Goal: Information Seeking & Learning: Learn about a topic

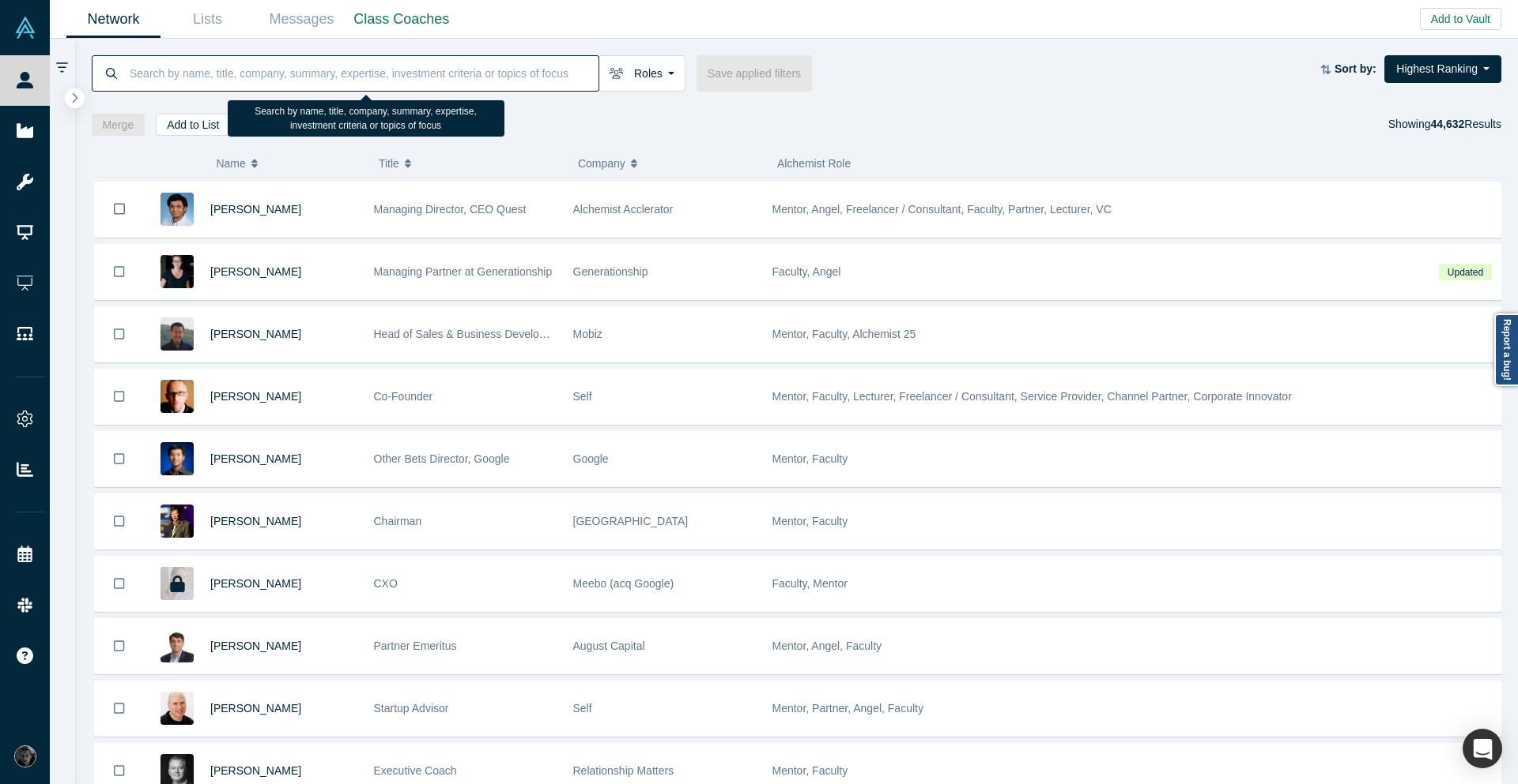
click at [425, 85] on input at bounding box center [363, 73] width 470 height 37
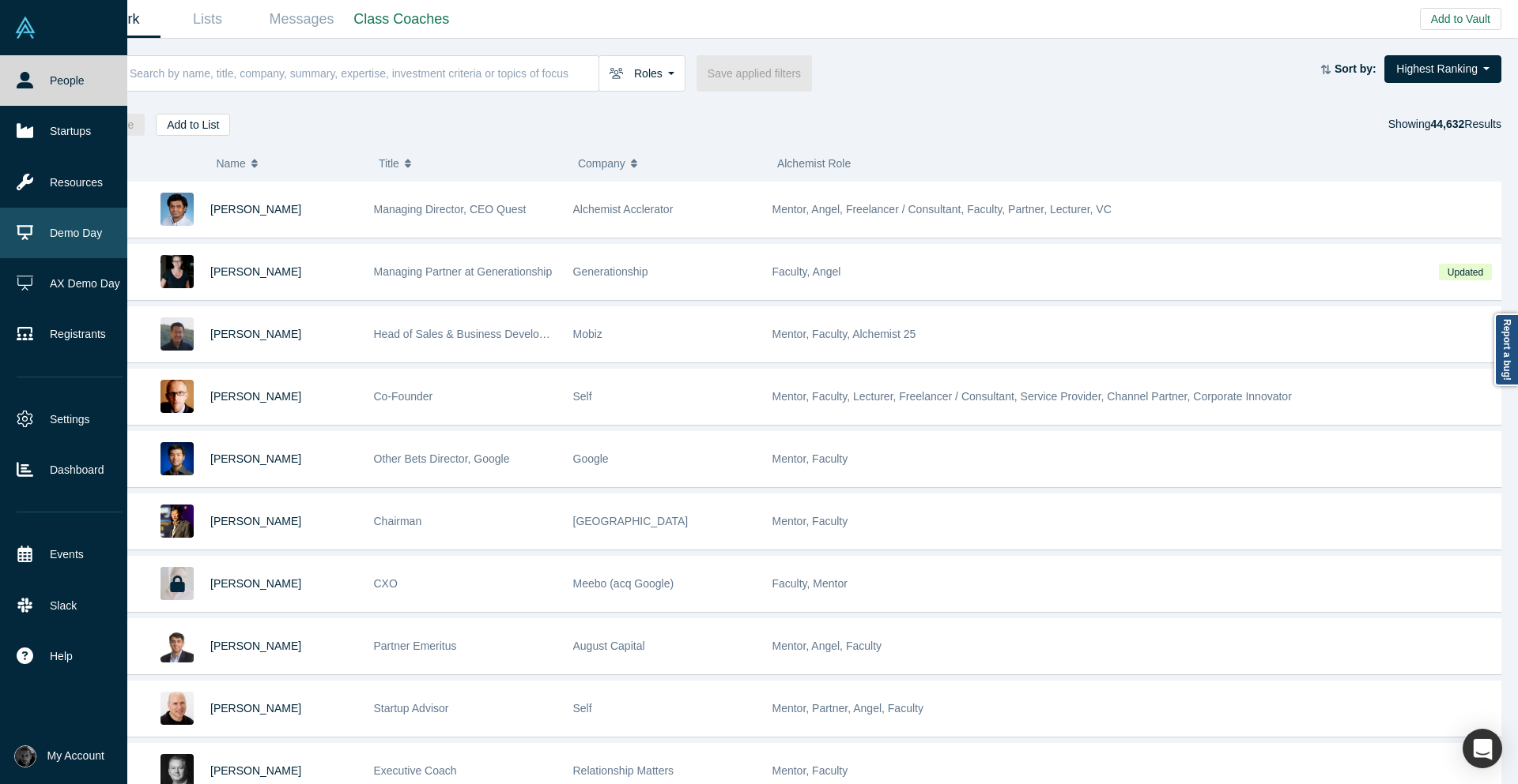
click at [58, 245] on link "Demo Day" at bounding box center [69, 233] width 139 height 51
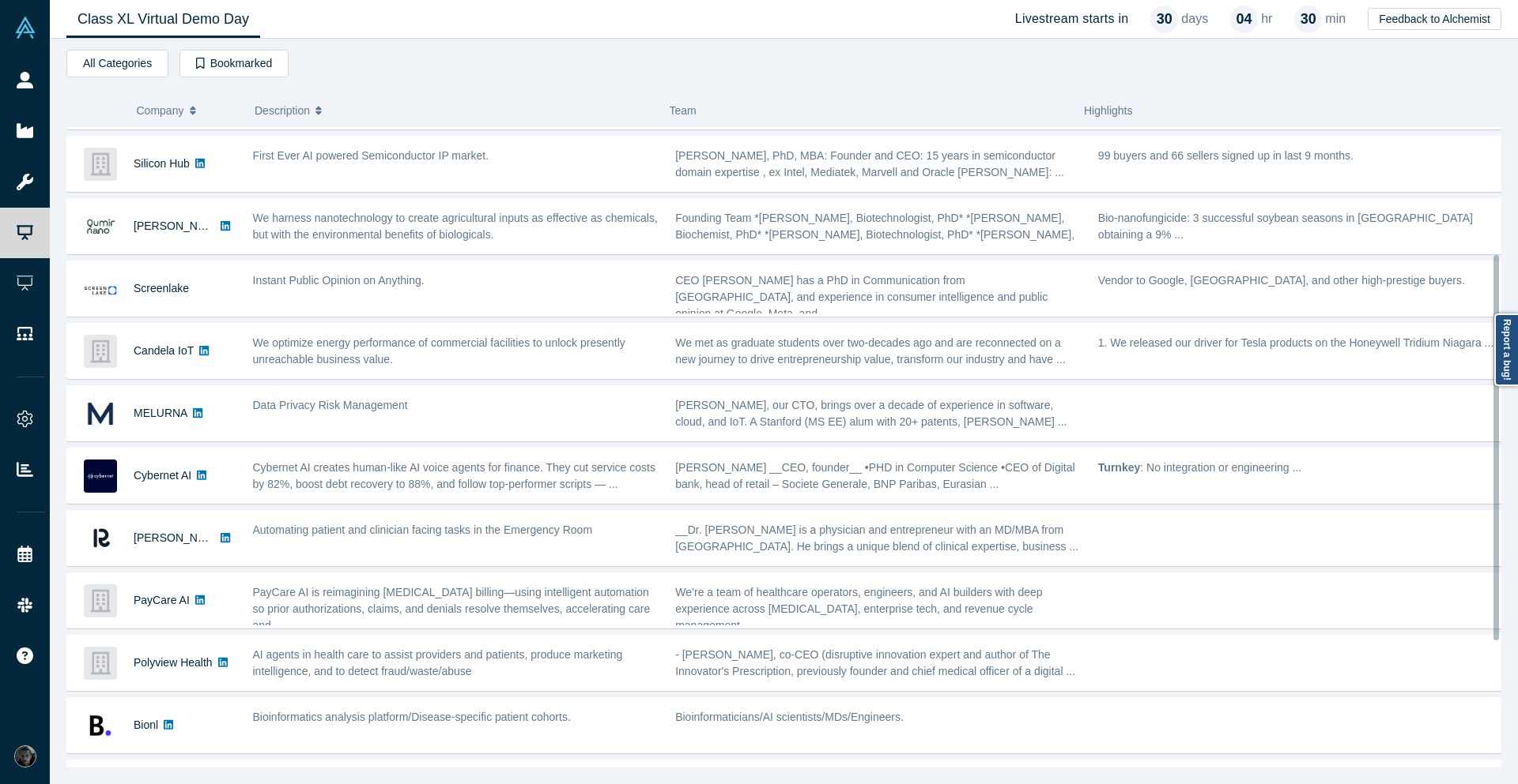
scroll to position [380, 0]
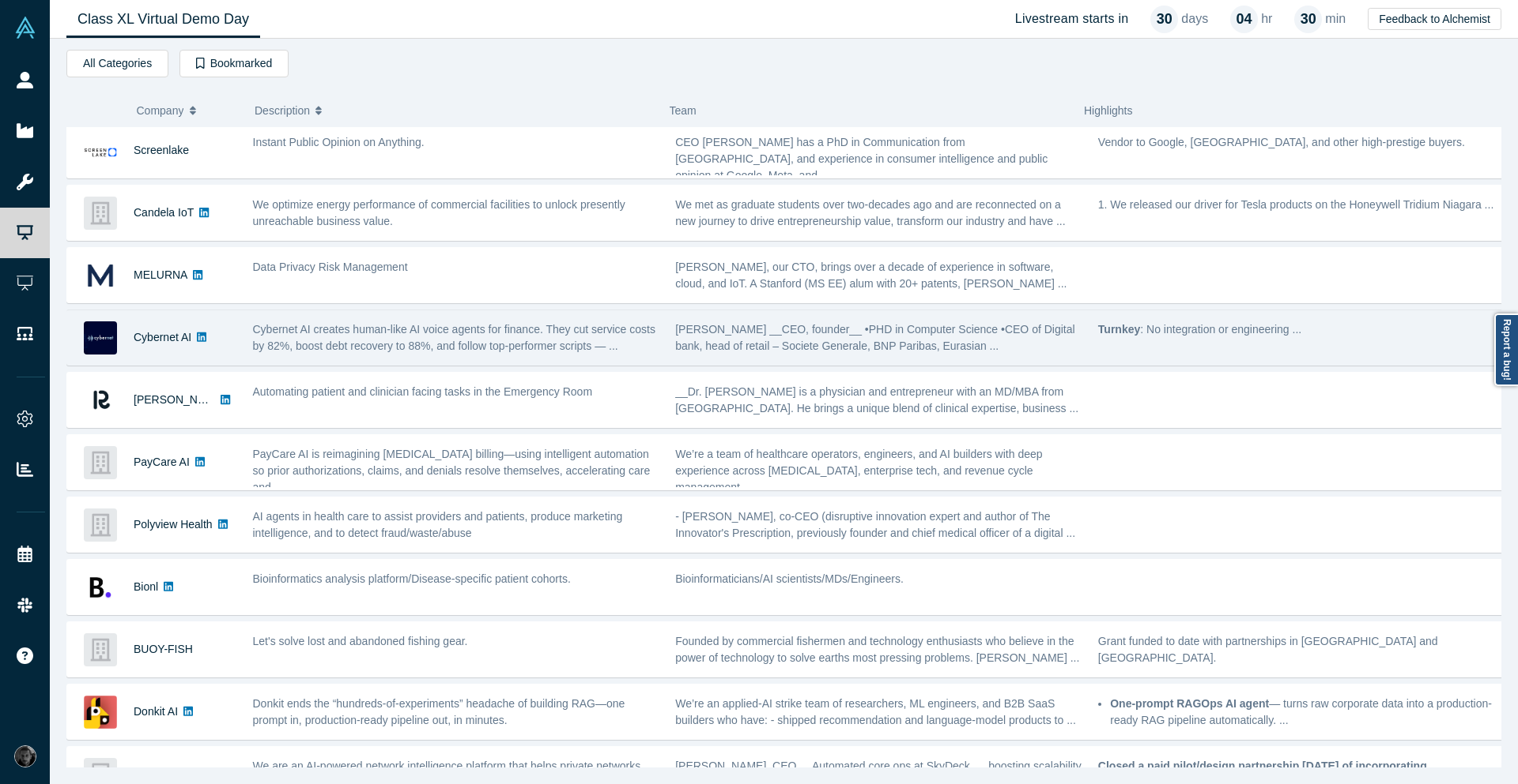
click at [213, 334] on div "Сybernet AI" at bounding box center [152, 337] width 169 height 55
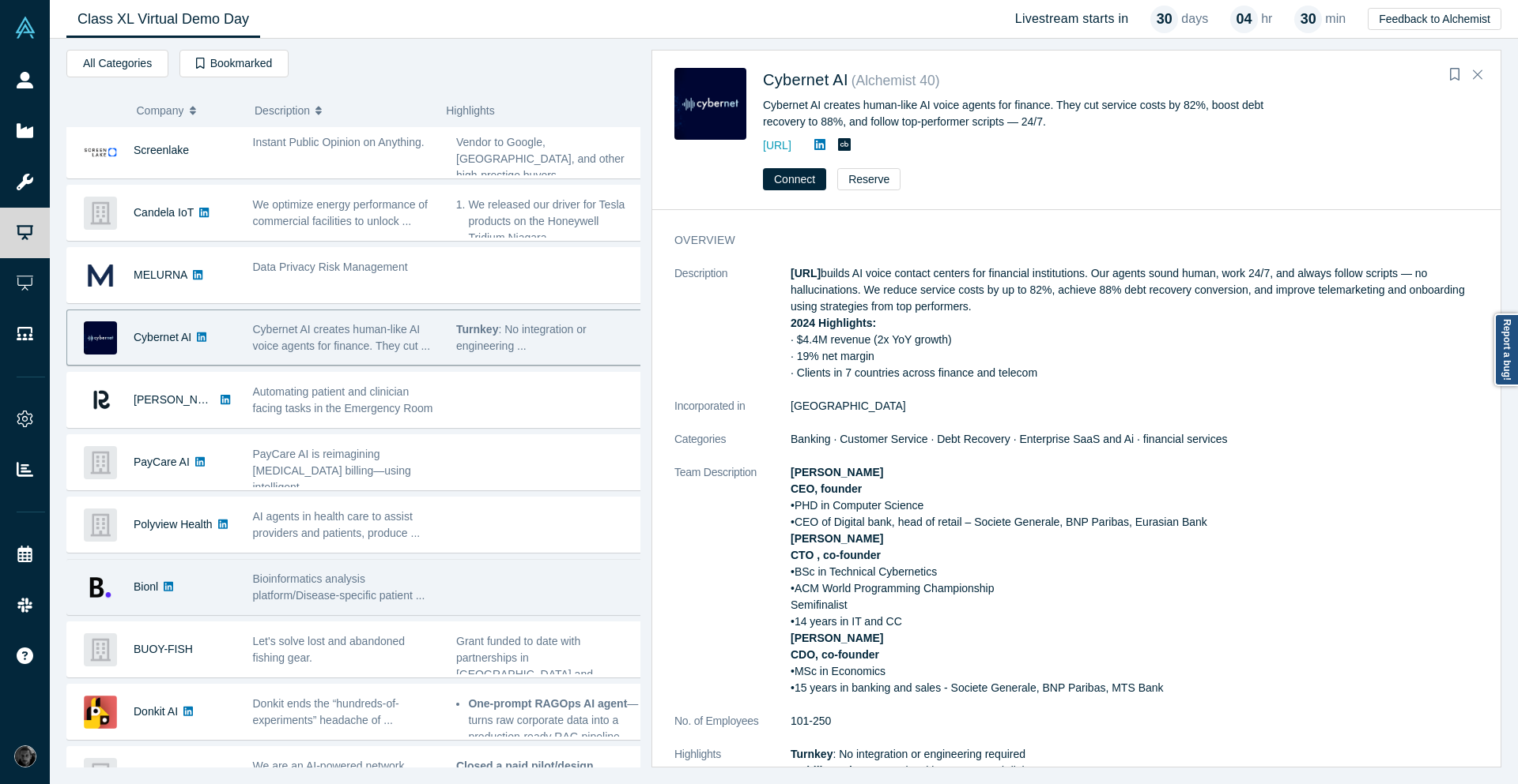
click at [398, 607] on div "Bioinformatics analysis platform/Disease-specific patient ..." at bounding box center [346, 588] width 204 height 50
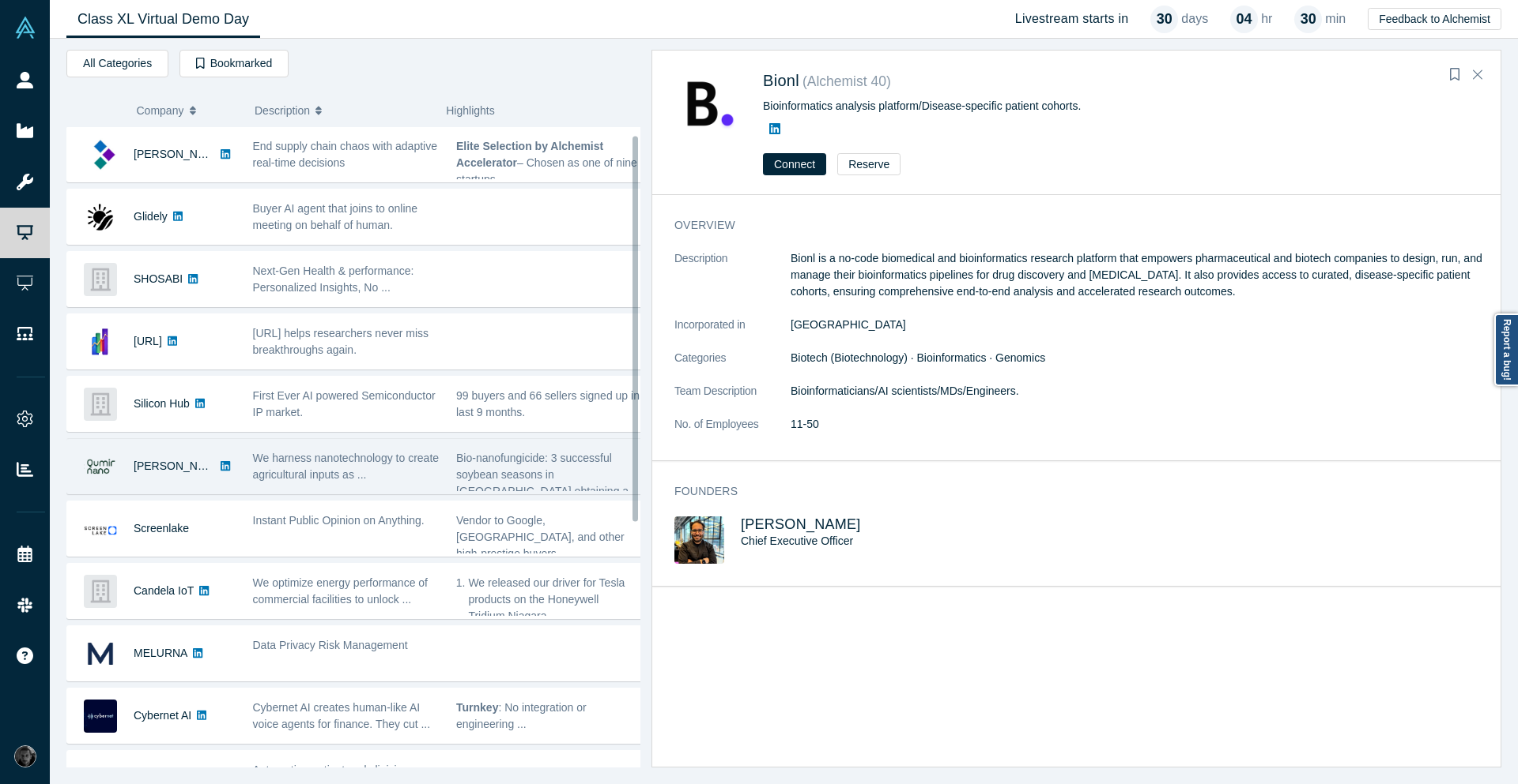
scroll to position [0, 0]
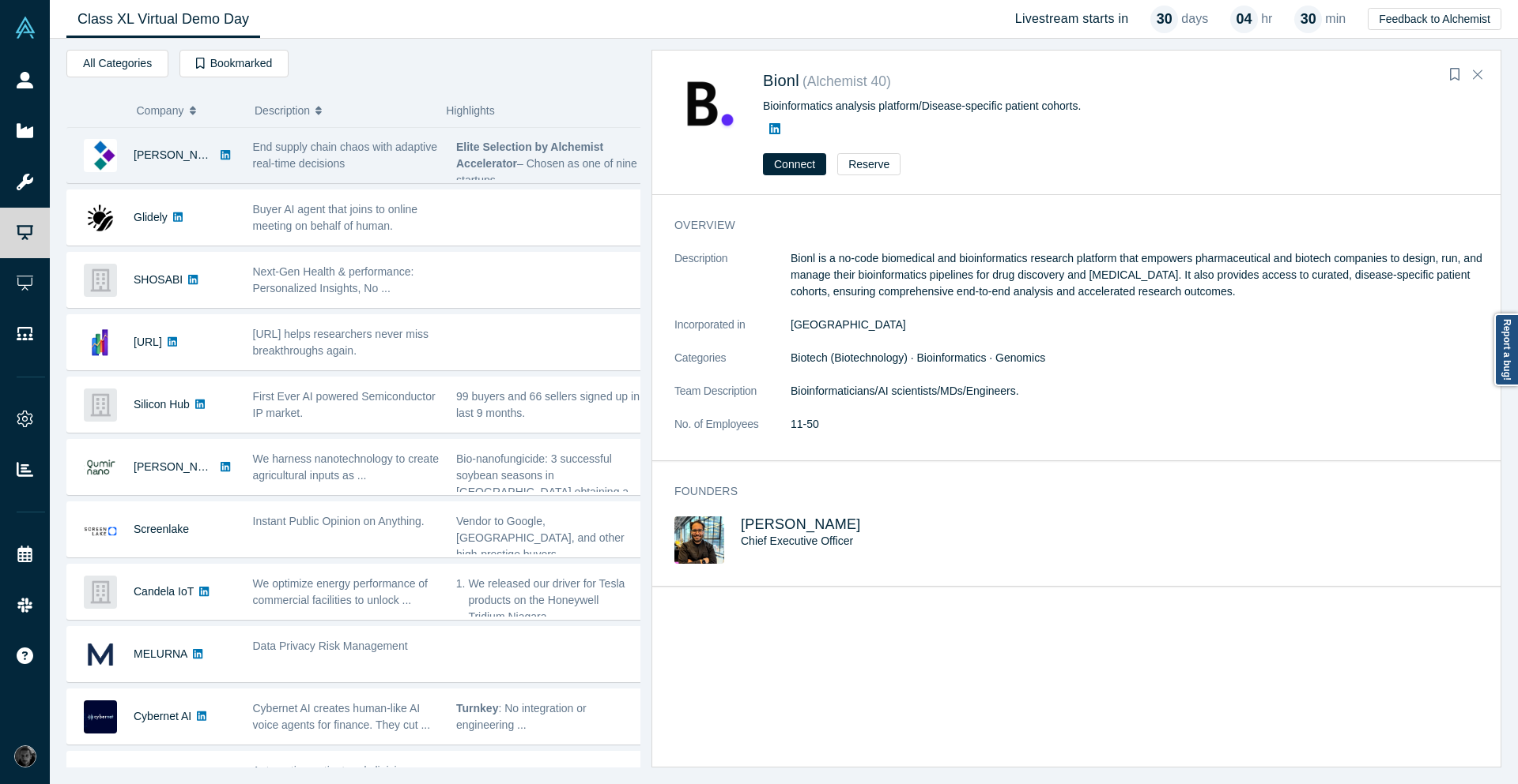
click at [227, 173] on div "[PERSON_NAME]" at bounding box center [152, 155] width 169 height 55
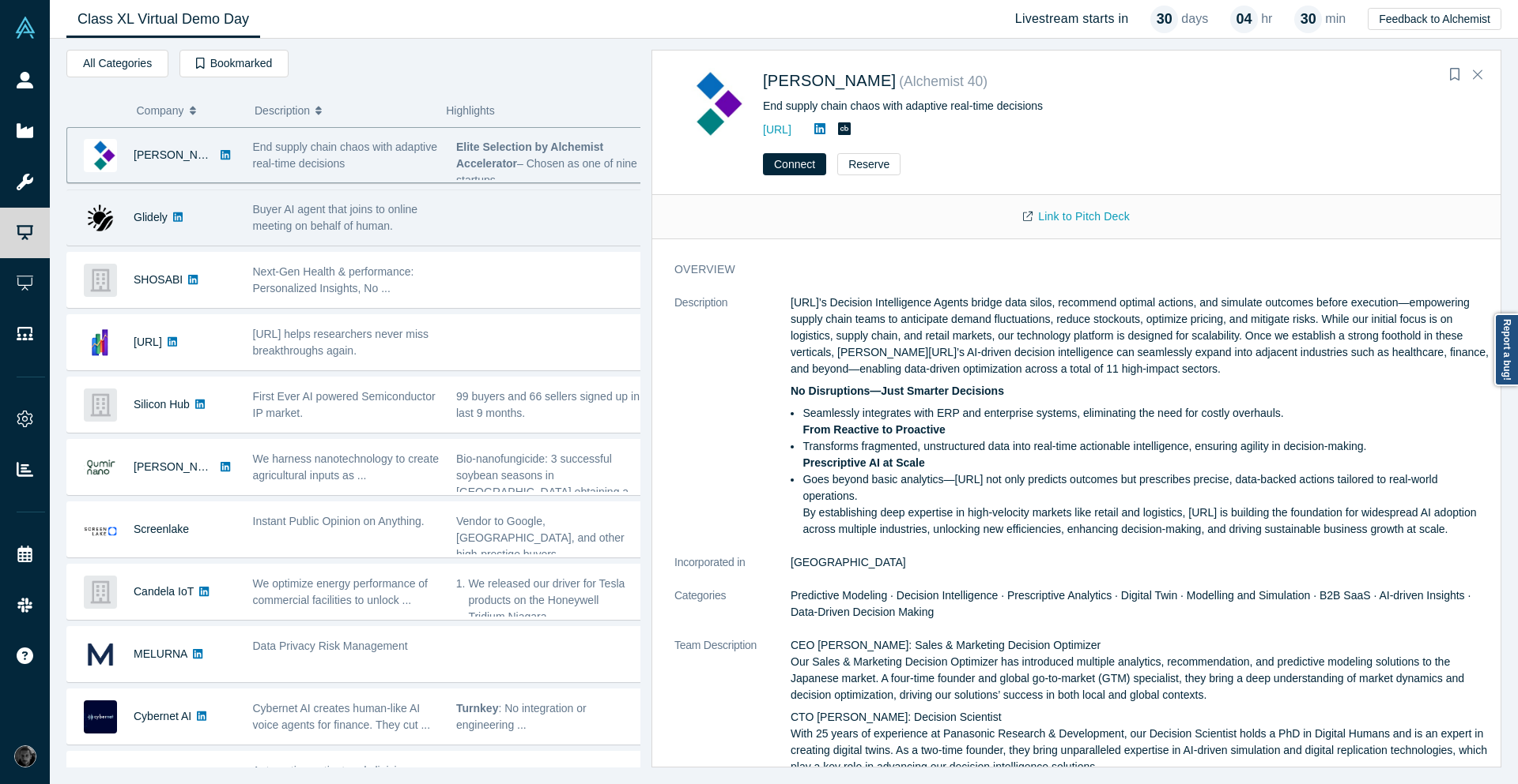
click at [239, 210] on div "Glidely" at bounding box center [155, 218] width 177 height 55
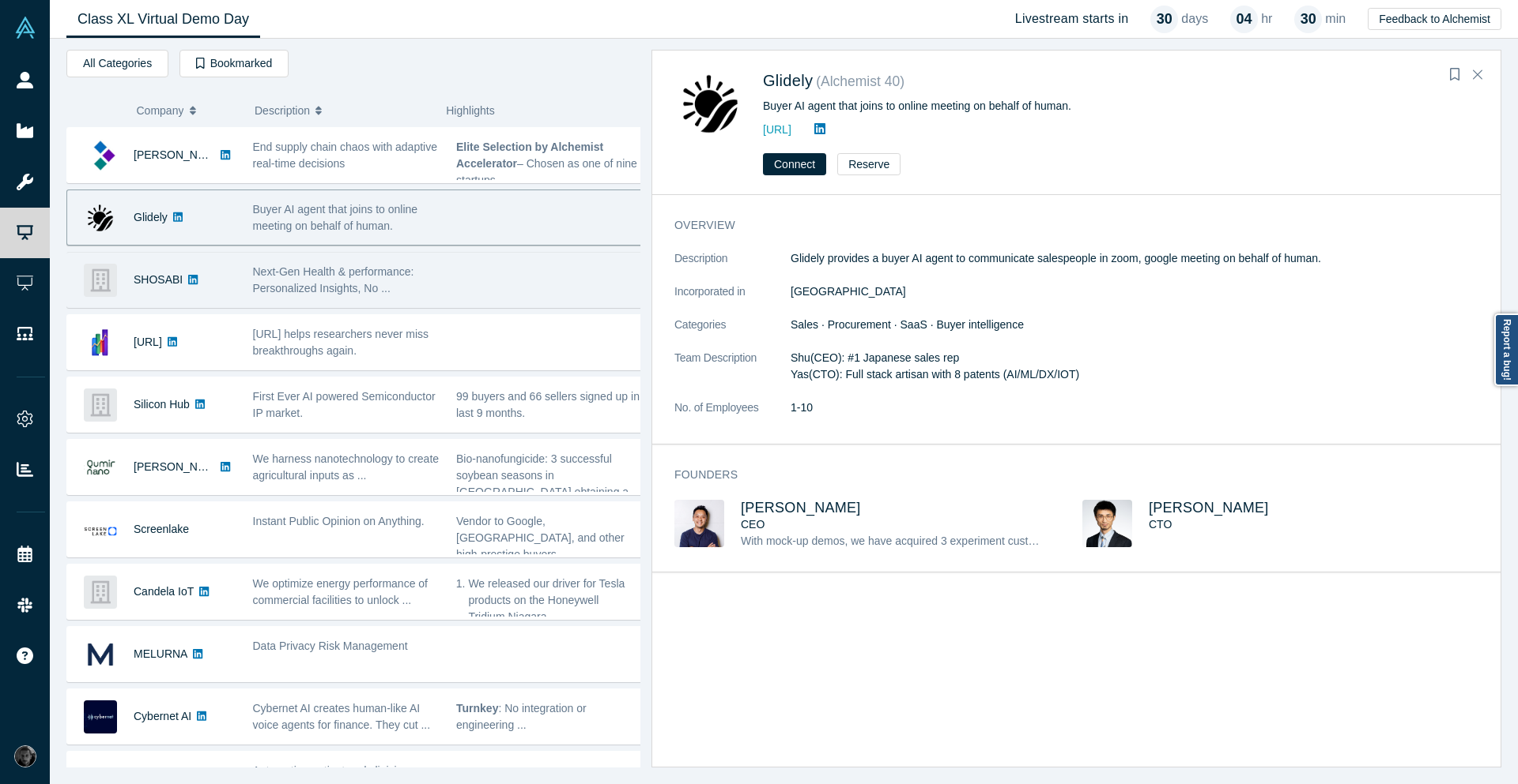
click at [227, 279] on div "SHOSABI" at bounding box center [152, 280] width 169 height 55
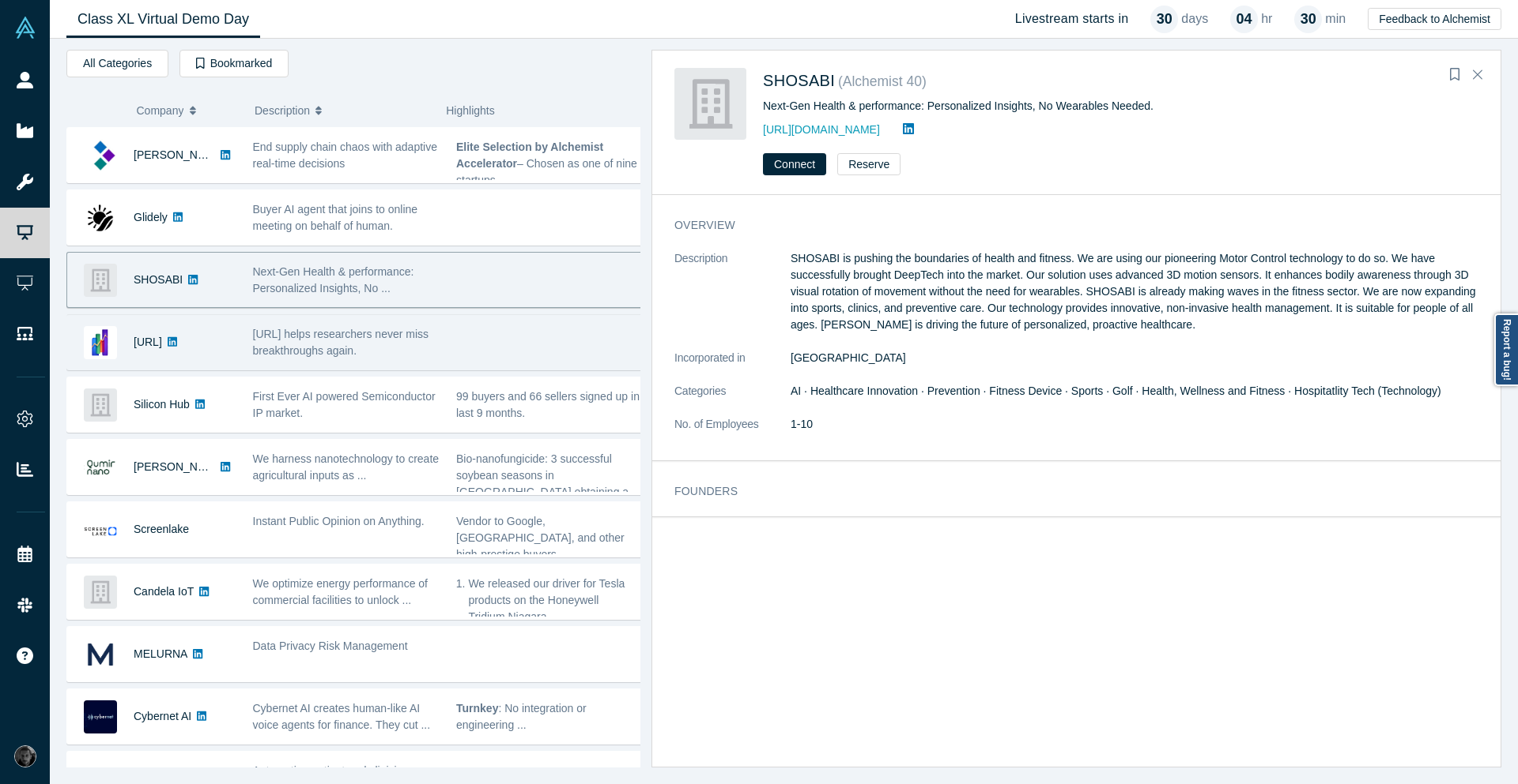
click at [217, 329] on div "[URL]" at bounding box center [152, 342] width 169 height 55
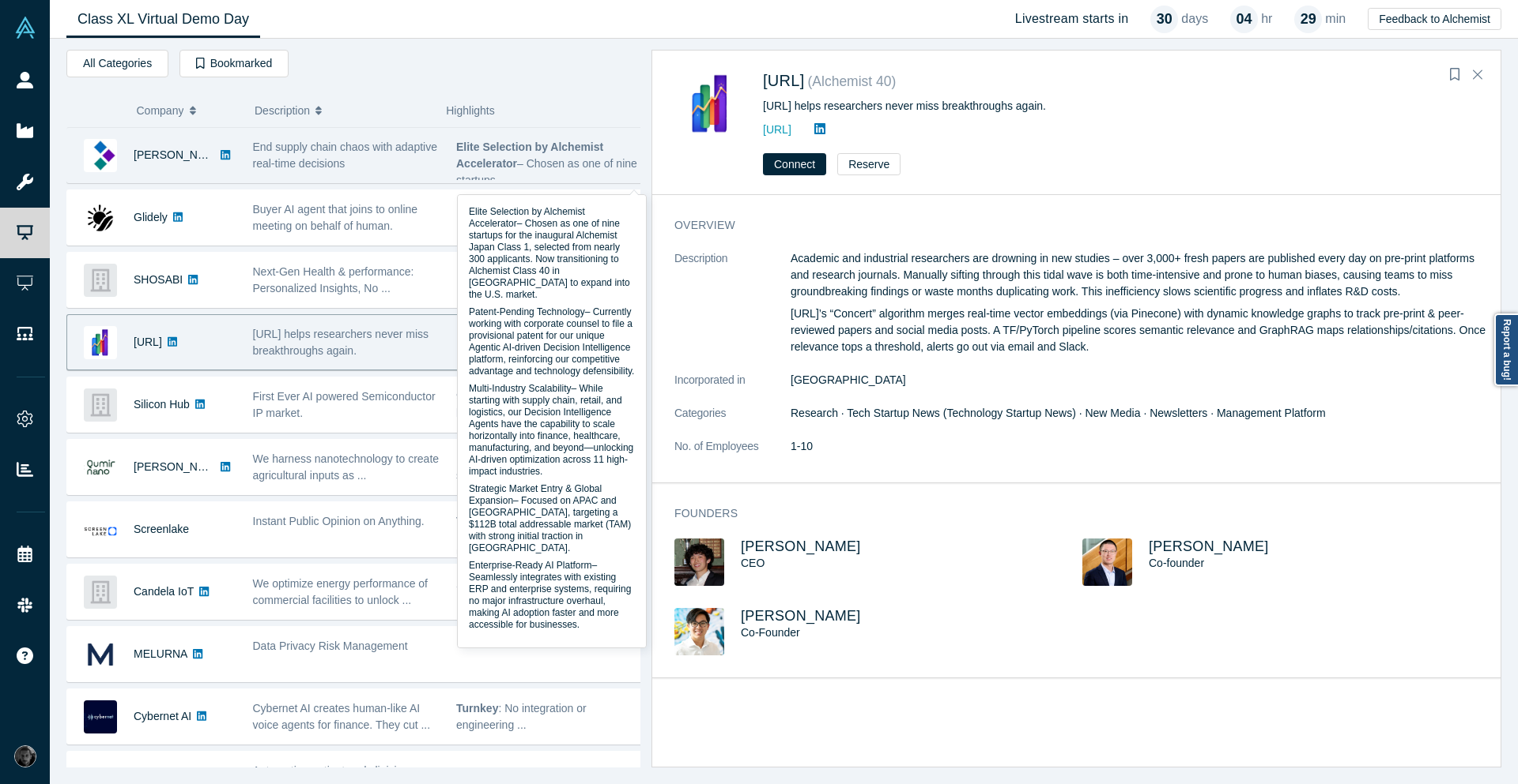
click at [609, 174] on p "Elite Selection by Alchemist Accelerator – Chosen as one of nine startups ..." at bounding box center [549, 164] width 187 height 50
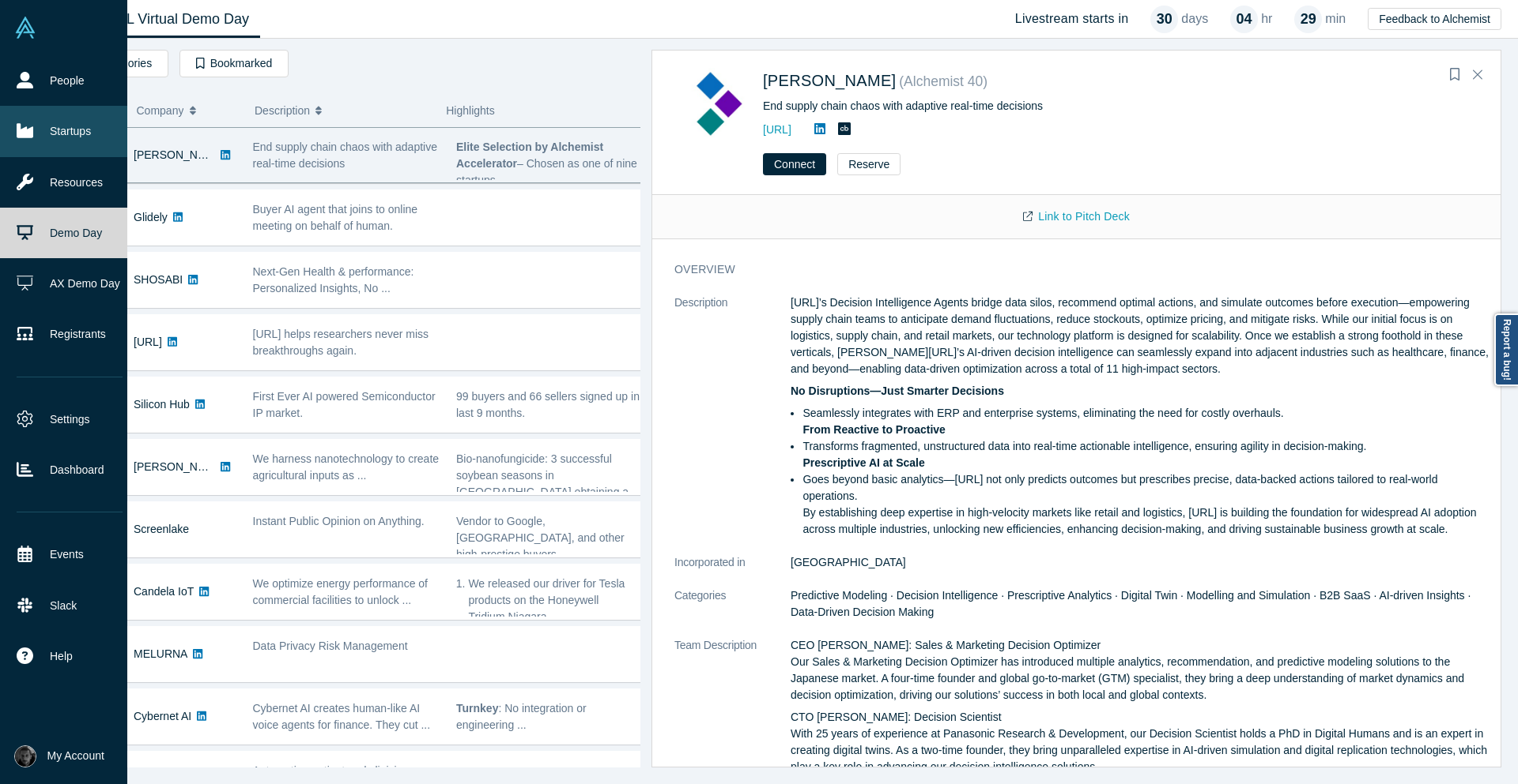
click at [25, 129] on icon at bounding box center [24, 130] width 16 height 14
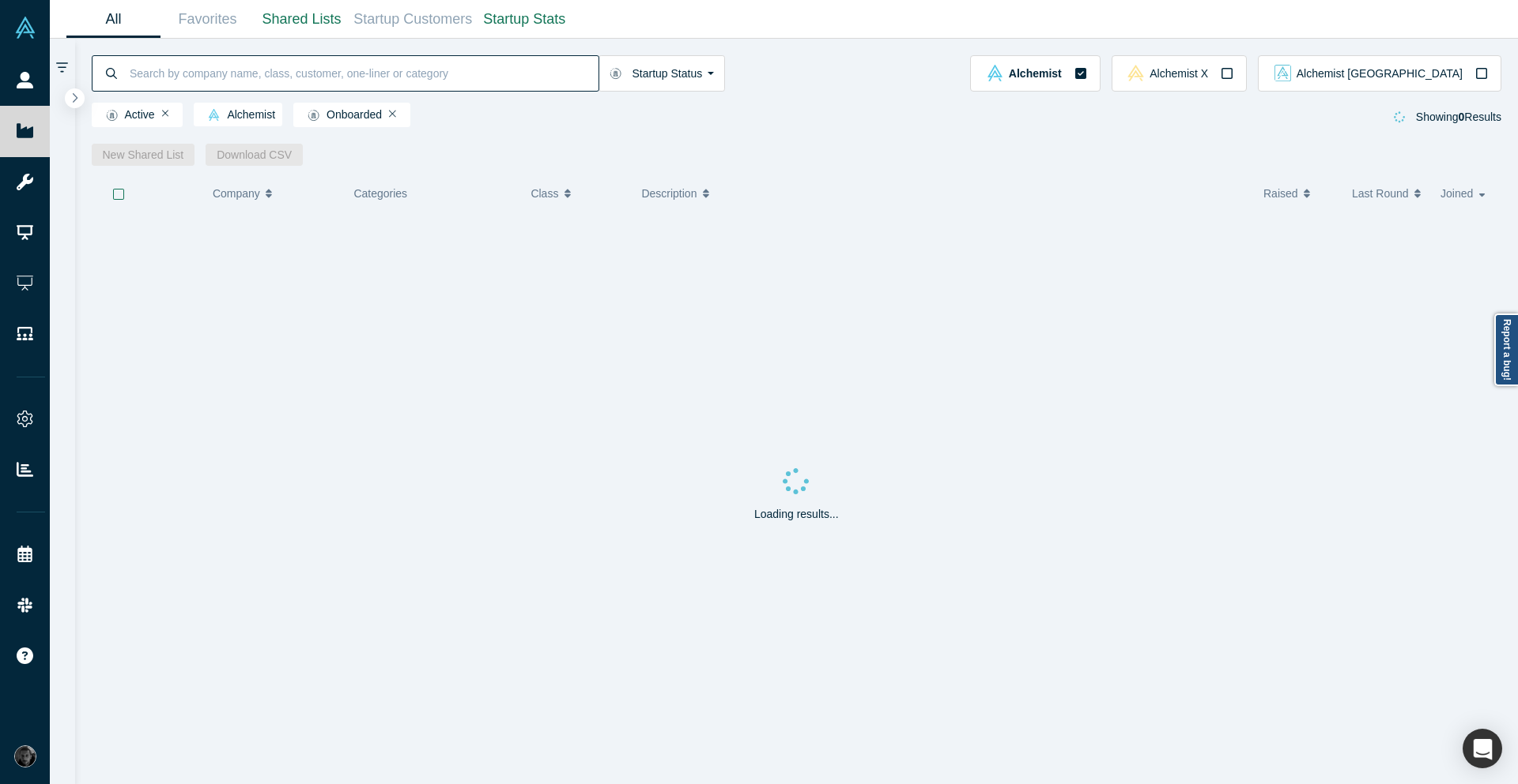
click at [366, 65] on input at bounding box center [363, 73] width 470 height 37
paste input "Kaspix"
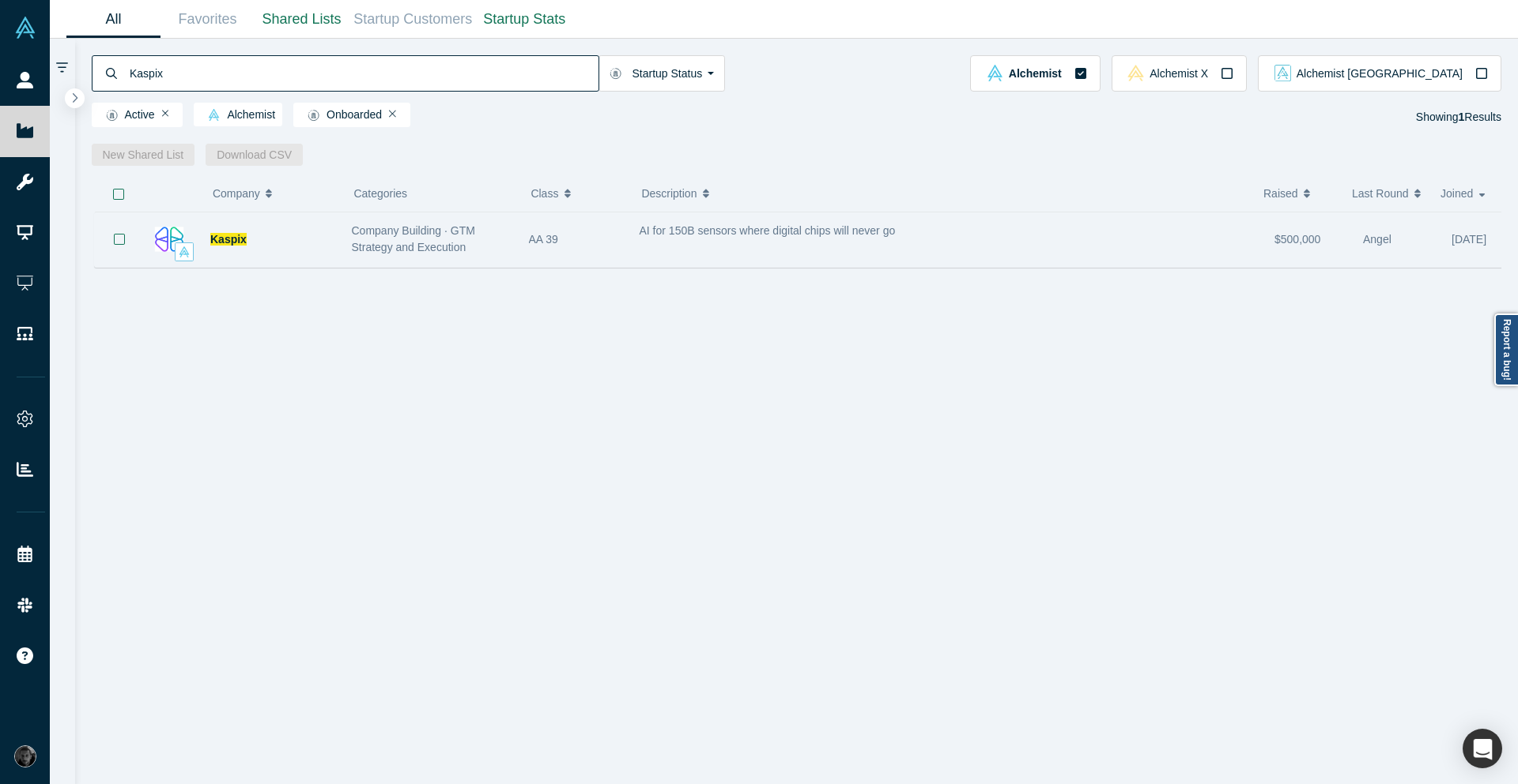
type input "Kaspix"
click at [1009, 240] on div "AI for 150B sensors where digital chips will never go" at bounding box center [948, 230] width 619 height 16
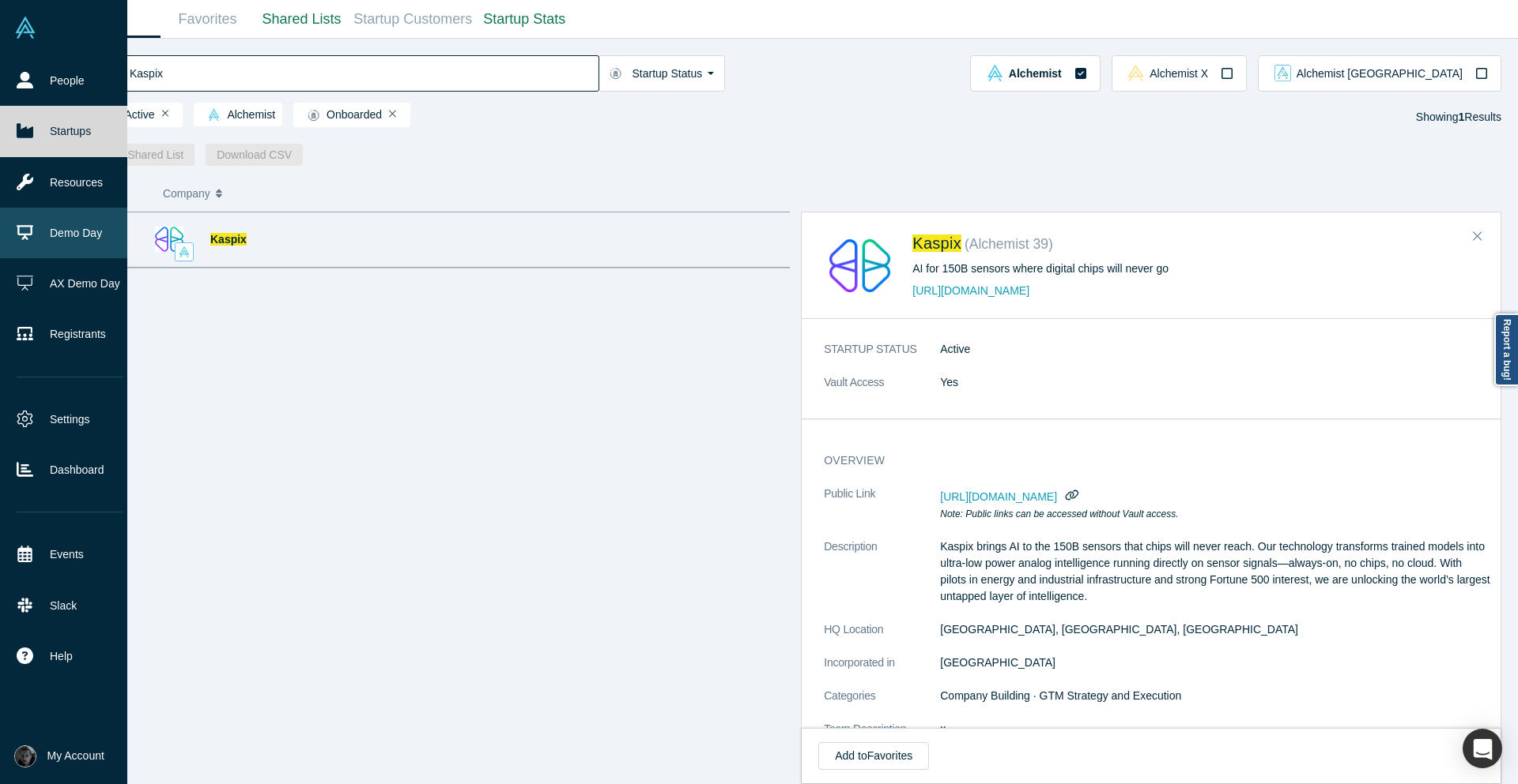
click at [54, 231] on link "Demo Day" at bounding box center [69, 233] width 139 height 51
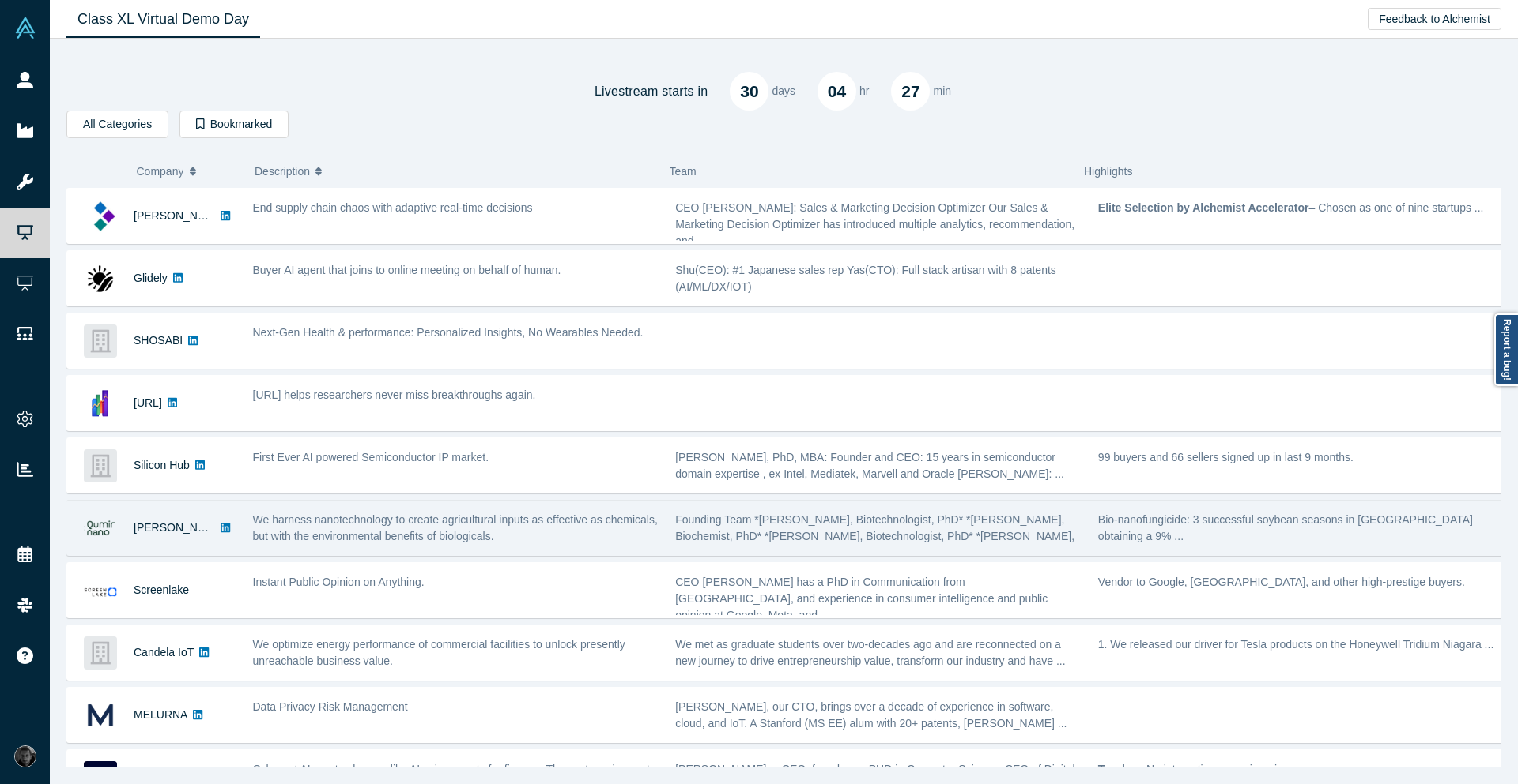
click at [222, 545] on div "[PERSON_NAME]" at bounding box center [152, 528] width 169 height 55
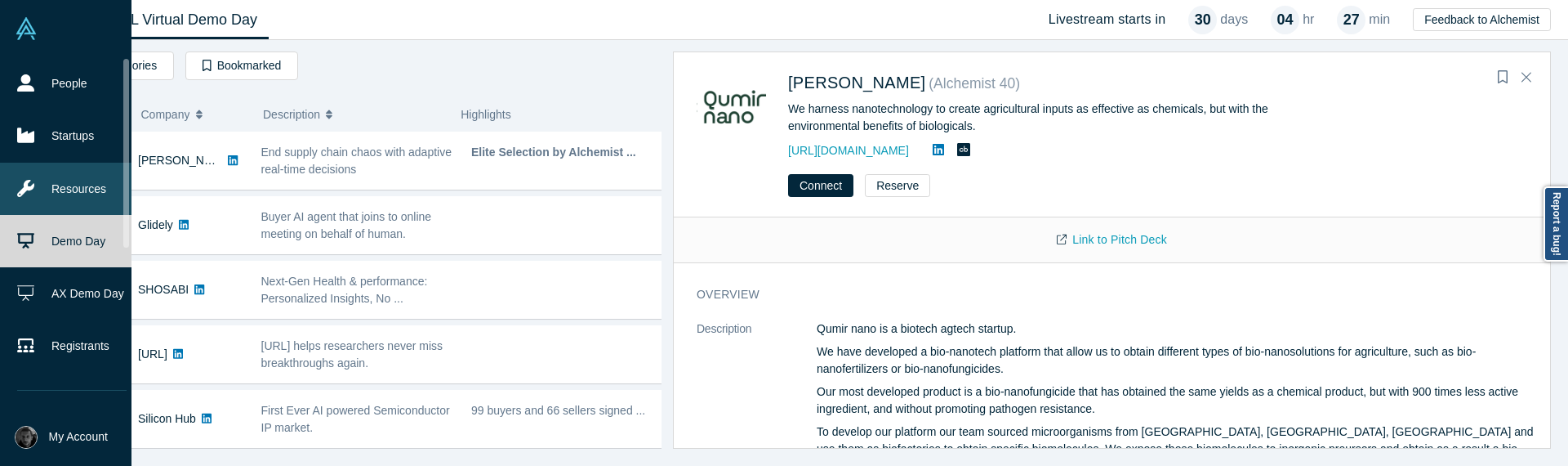
click at [35, 193] on link "Resources" at bounding box center [71, 188] width 144 height 53
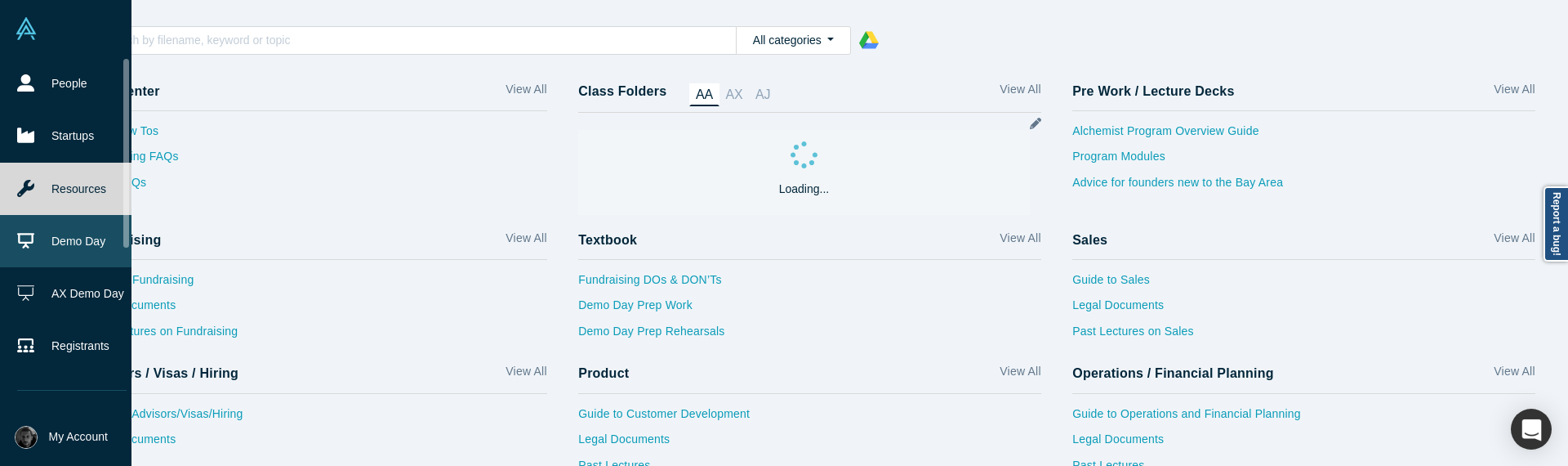
click at [45, 242] on link "Demo Day" at bounding box center [71, 241] width 144 height 53
